Goal: Task Accomplishment & Management: Manage account settings

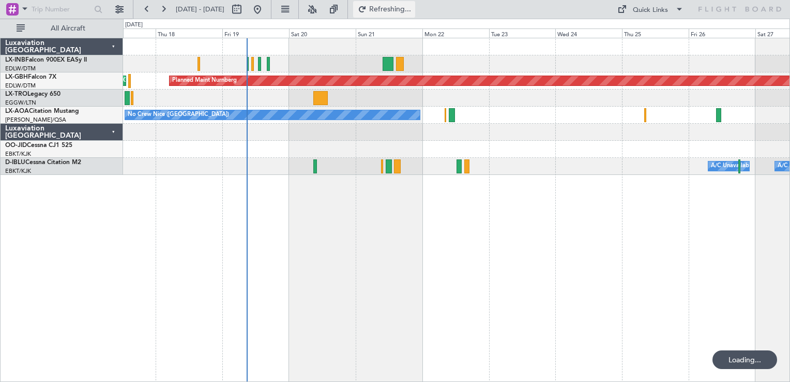
click at [410, 8] on span "Refreshing..." at bounding box center [390, 9] width 43 height 7
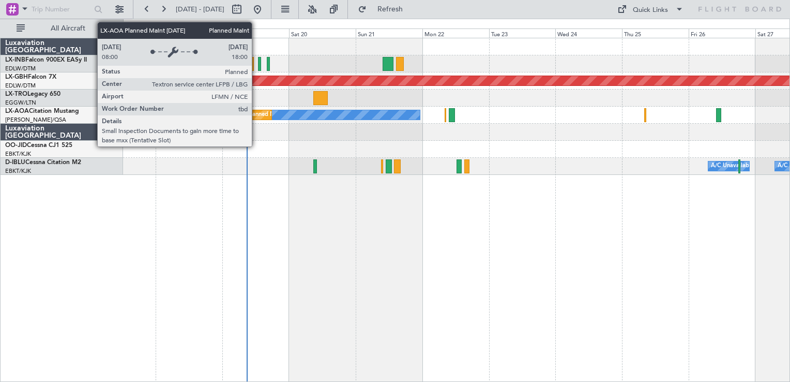
click at [256, 115] on div "Planned Maint Nice ([GEOGRAPHIC_DATA])" at bounding box center [304, 115] width 115 height 16
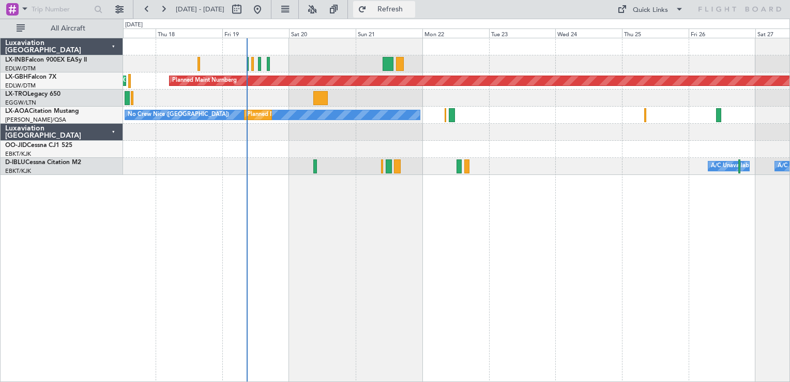
click at [412, 9] on span "Refresh" at bounding box center [390, 9] width 43 height 7
click at [266, 12] on button at bounding box center [257, 9] width 17 height 17
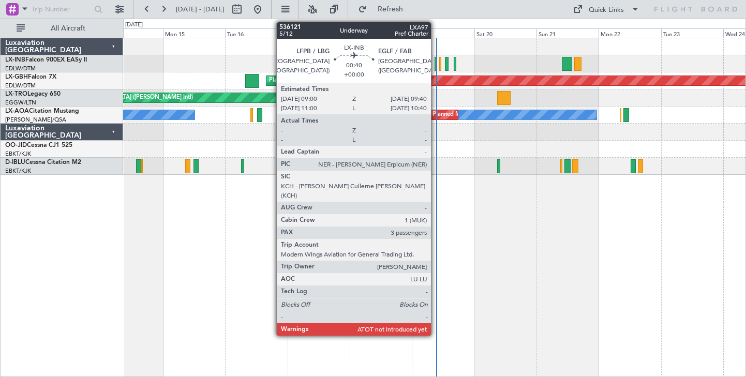
click at [435, 65] on div at bounding box center [435, 64] width 2 height 14
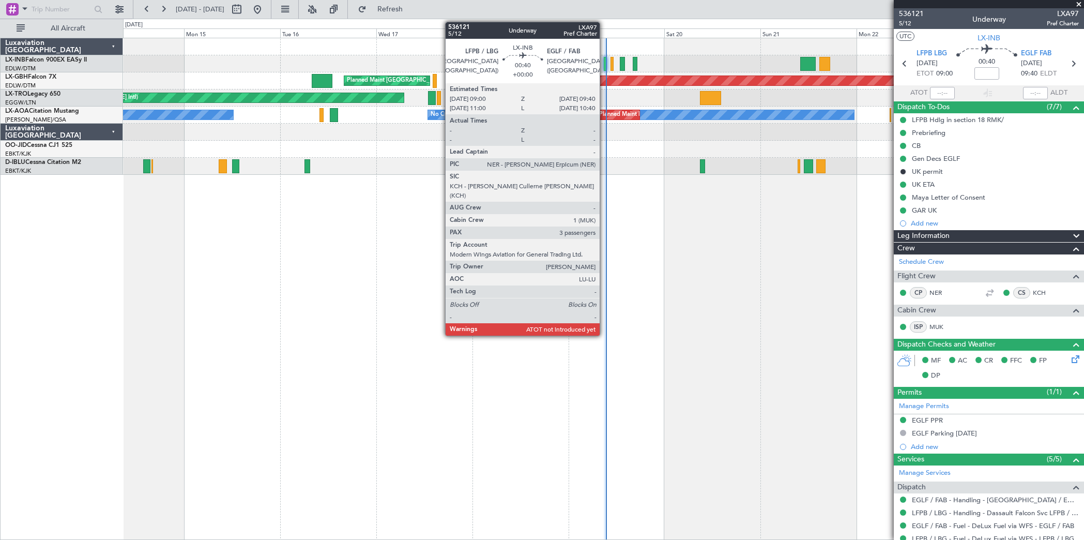
click at [605, 67] on div at bounding box center [605, 64] width 3 height 14
click at [605, 62] on div at bounding box center [605, 64] width 3 height 14
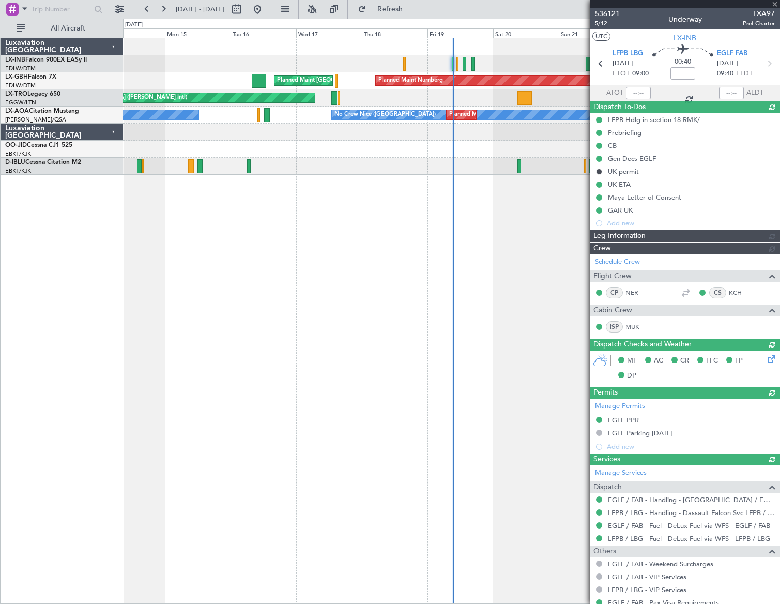
type input "09:25"
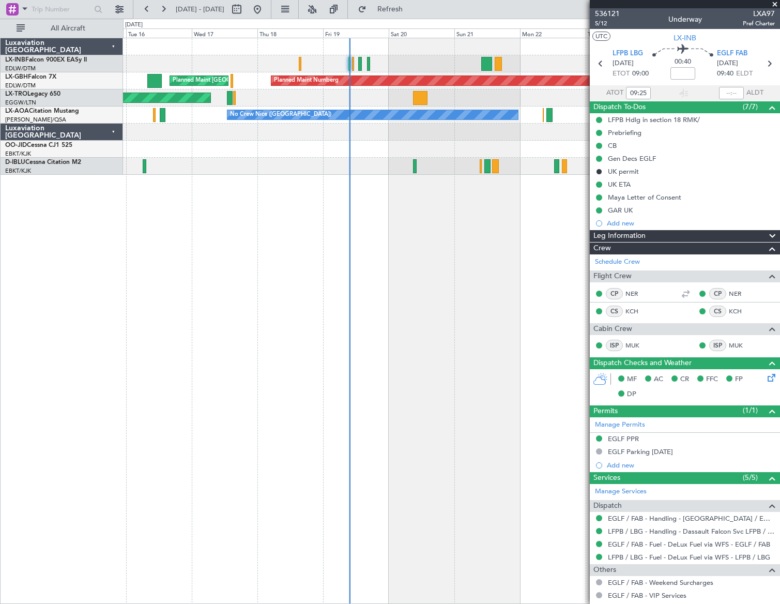
click at [409, 206] on div "Planned Maint [GEOGRAPHIC_DATA] ([GEOGRAPHIC_DATA]) Planned Maint Nurnberg Plan…" at bounding box center [451, 321] width 657 height 566
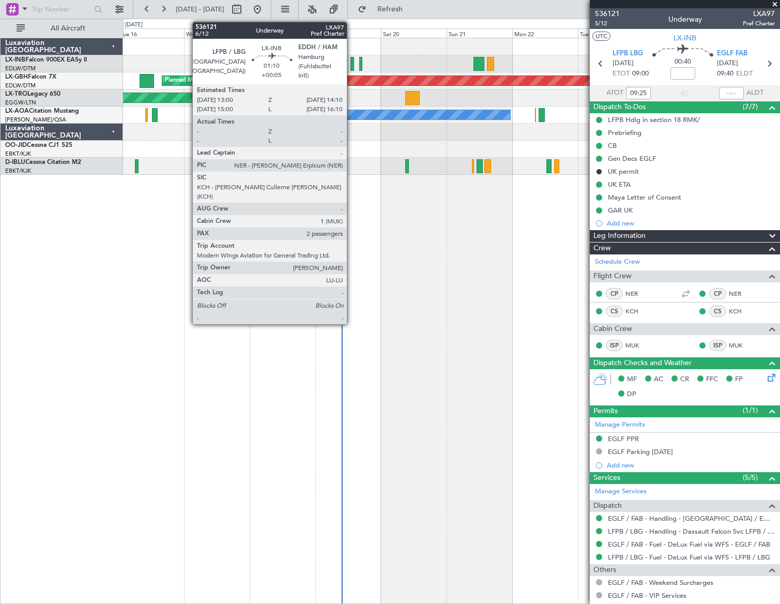
click at [352, 62] on div at bounding box center [353, 64] width 4 height 14
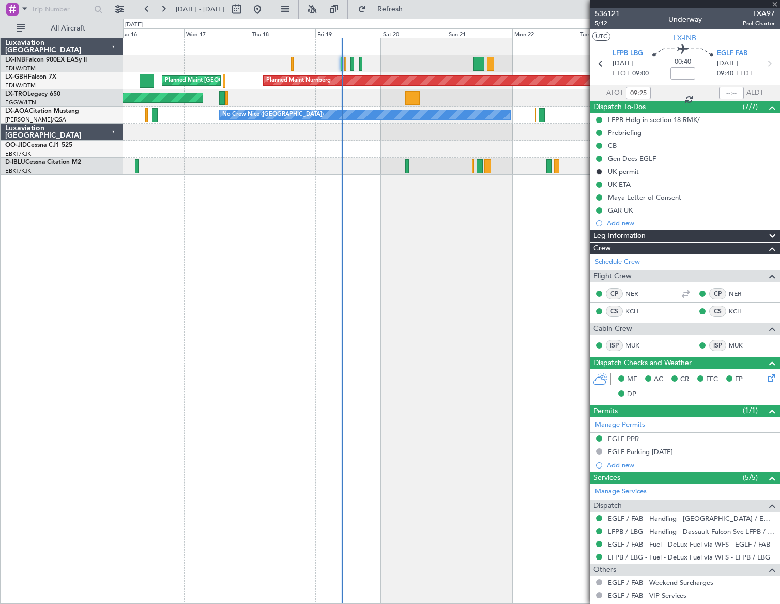
type input "+00:05"
type input "2"
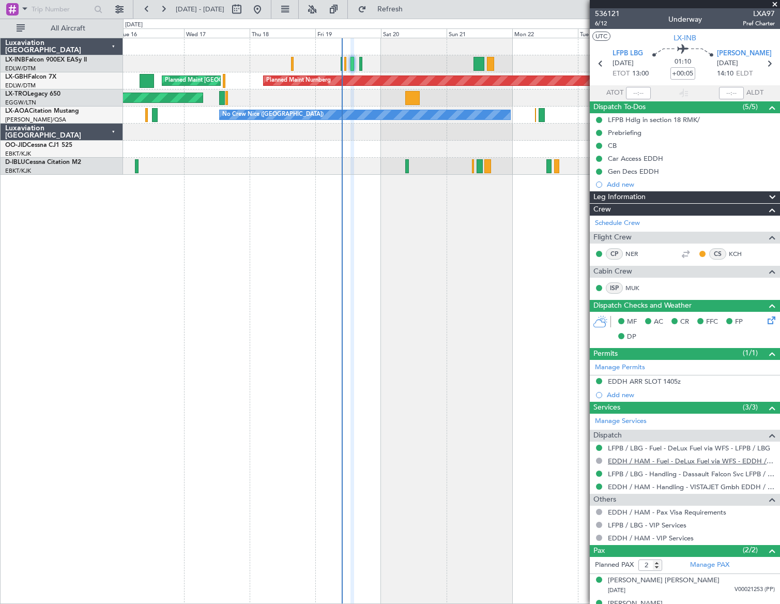
scroll to position [16, 0]
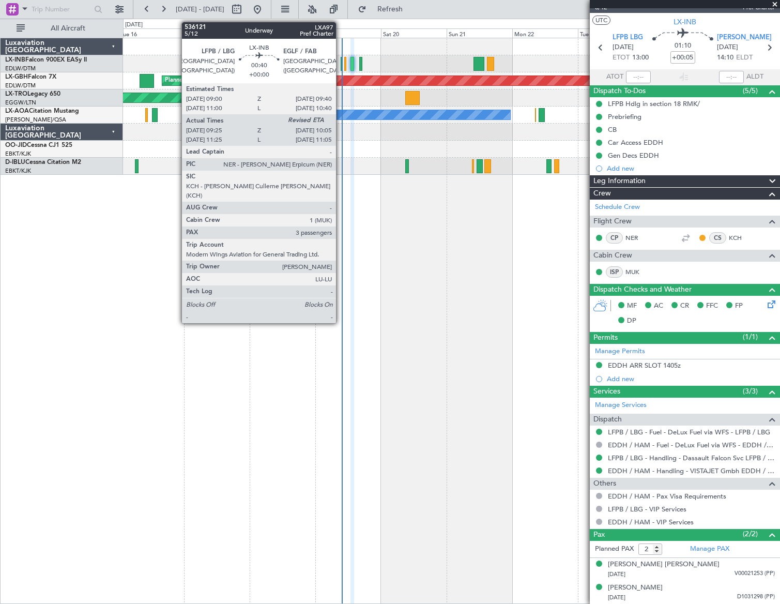
click at [341, 66] on div at bounding box center [342, 64] width 2 height 14
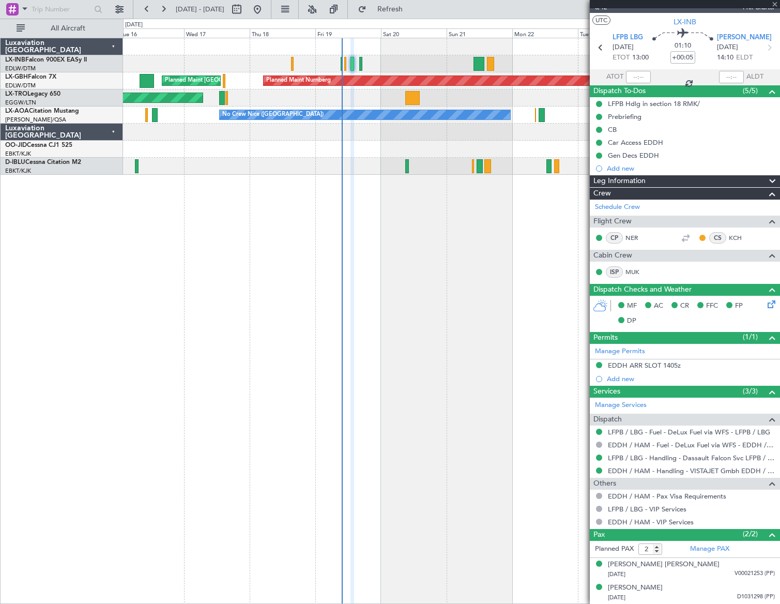
type input "09:25"
type input "3"
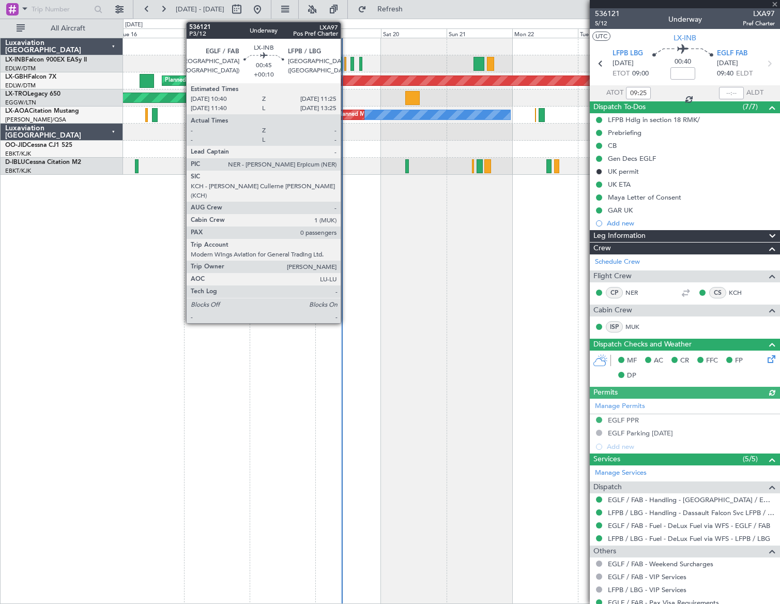
click at [345, 65] on div at bounding box center [345, 64] width 2 height 14
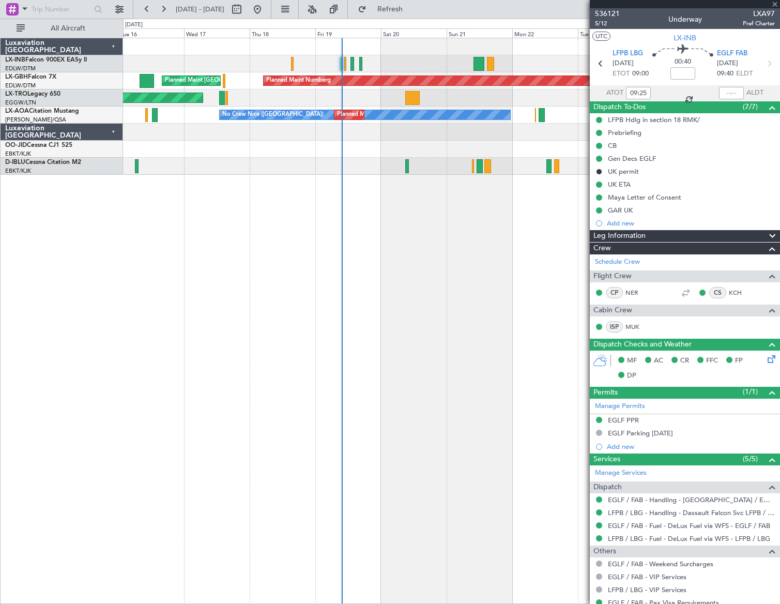
type input "+00:10"
type input "0"
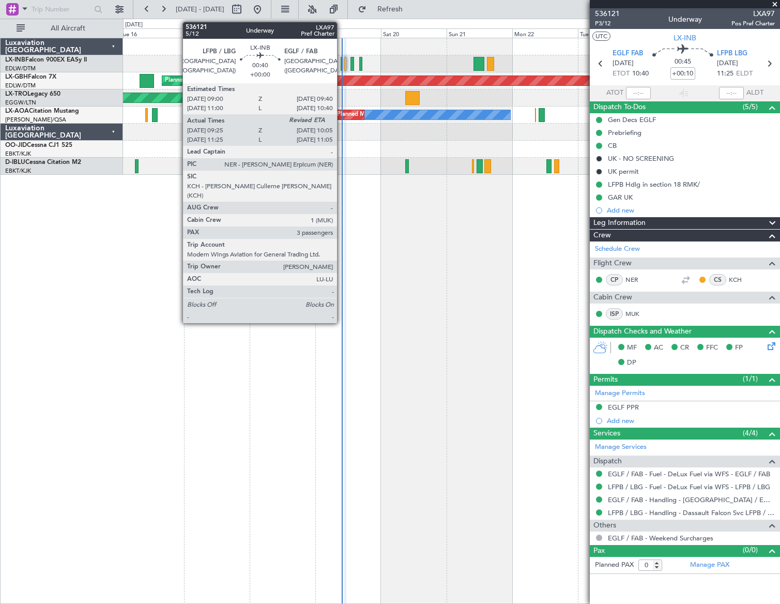
click at [342, 66] on div at bounding box center [342, 64] width 2 height 14
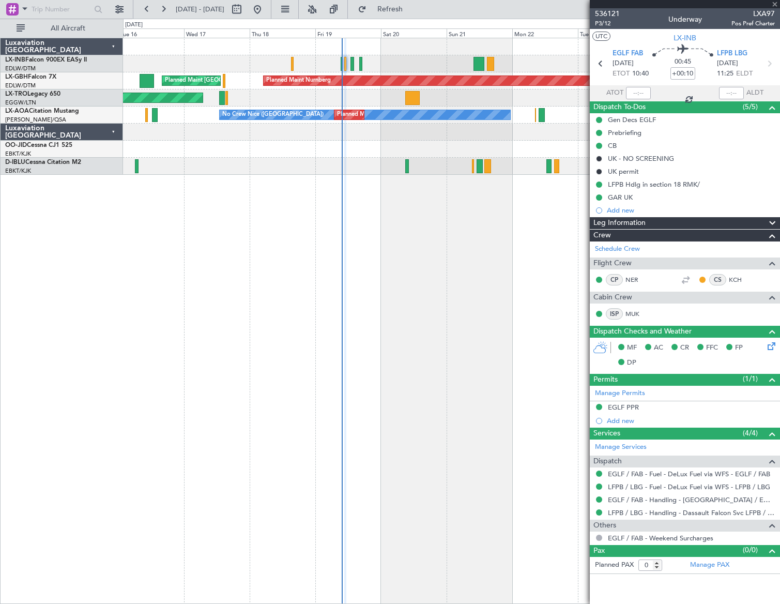
type input "09:25"
type input "3"
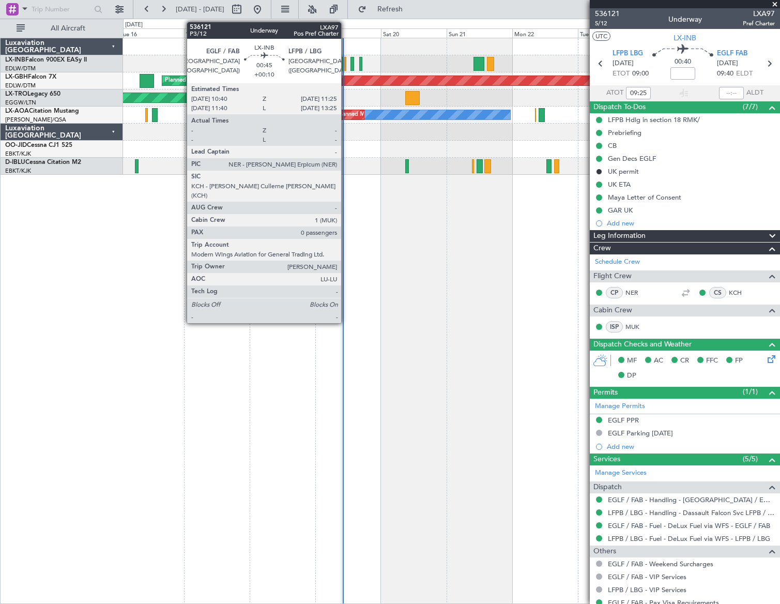
click at [346, 68] on div at bounding box center [345, 64] width 2 height 14
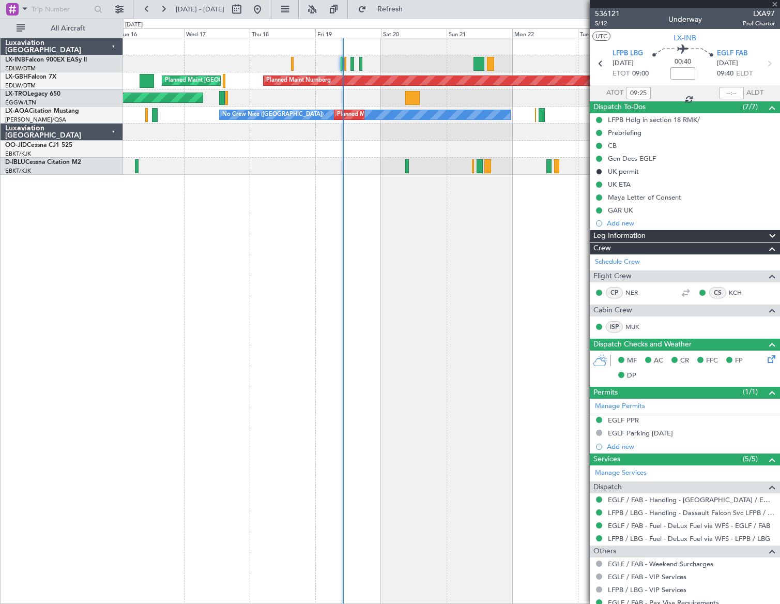
click at [345, 69] on div at bounding box center [345, 64] width 2 height 14
click at [345, 65] on div at bounding box center [345, 64] width 2 height 14
type input "+00:10"
type input "0"
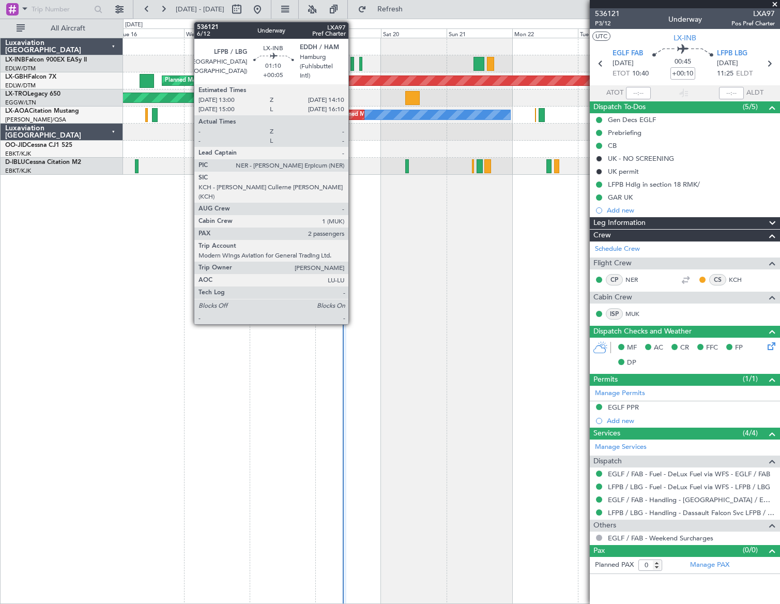
click at [352, 68] on div at bounding box center [353, 64] width 4 height 14
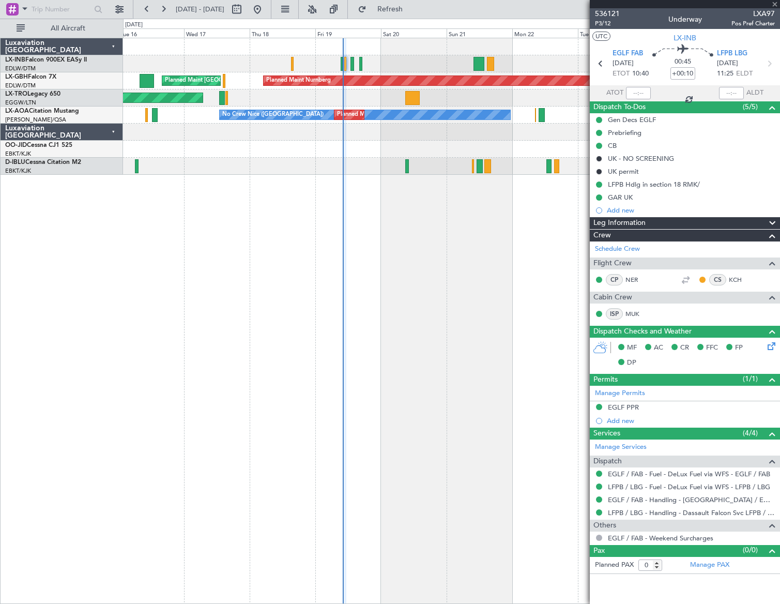
type input "+00:05"
type input "2"
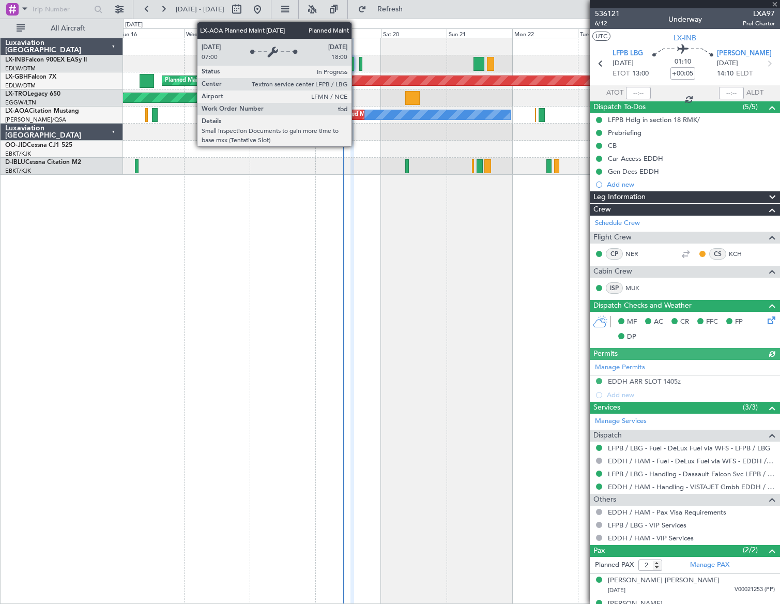
click at [356, 116] on div "Planned Maint Nice ([GEOGRAPHIC_DATA])" at bounding box center [394, 115] width 115 height 16
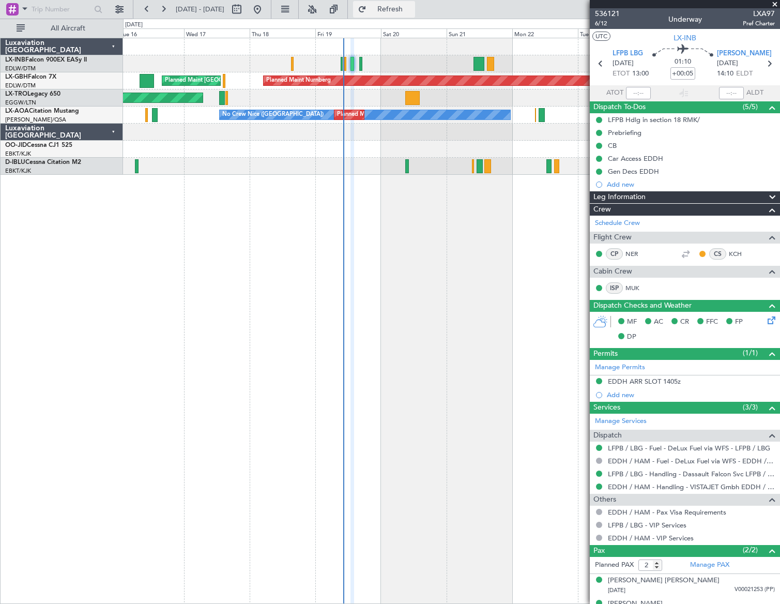
click at [412, 12] on span "Refresh" at bounding box center [390, 9] width 43 height 7
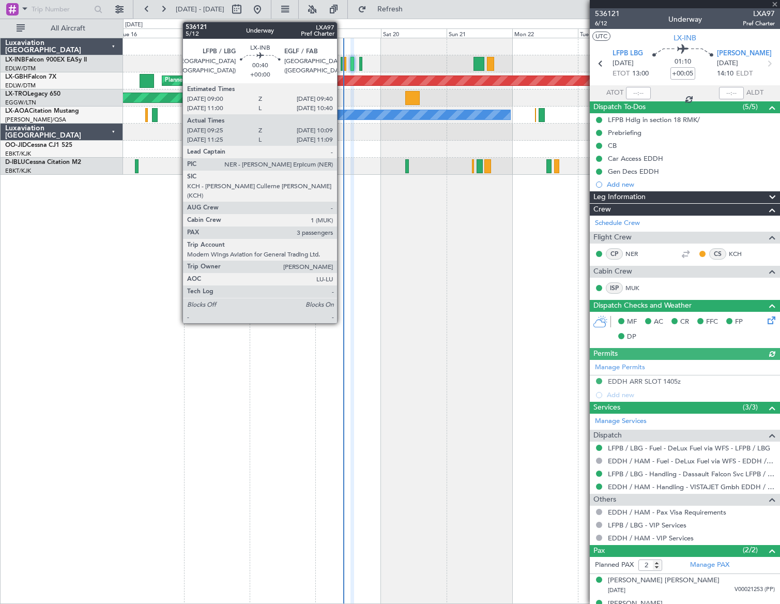
click at [342, 67] on div at bounding box center [342, 64] width 2 height 14
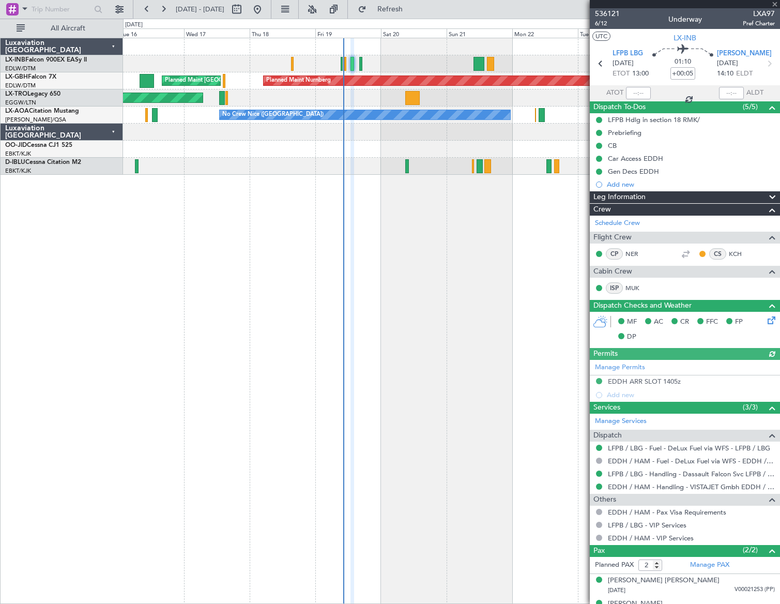
type input "09:25"
type input "10:09"
type input "3"
